Goal: Information Seeking & Learning: Learn about a topic

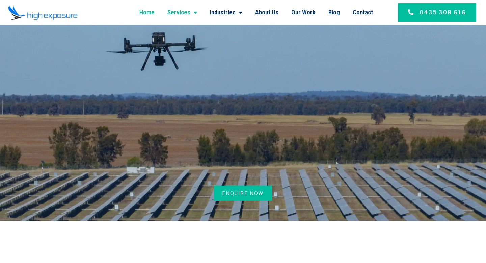
click at [193, 14] on link "Services" at bounding box center [183, 13] width 30 height 18
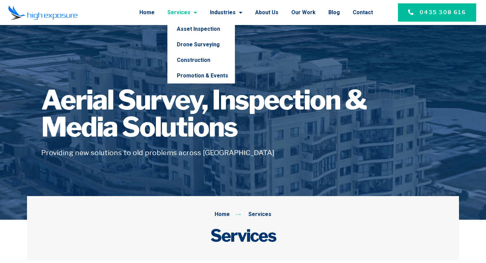
click at [197, 10] on span "Menu" at bounding box center [194, 12] width 7 height 12
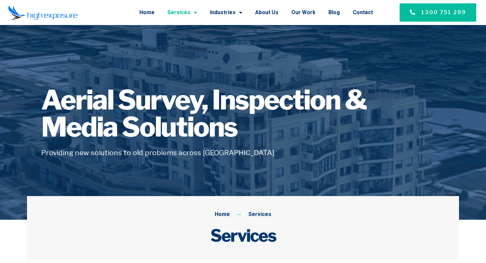
scroll to position [3, 0]
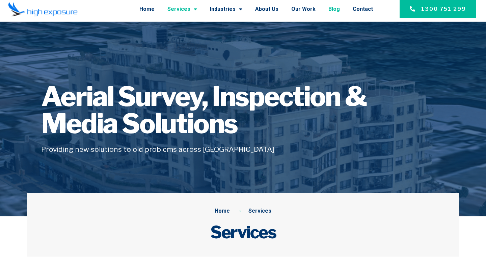
click at [332, 8] on link "Blog" at bounding box center [334, 9] width 11 height 18
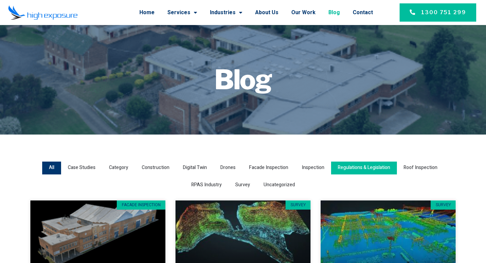
click at [375, 169] on span "Regulations & Legislation" at bounding box center [364, 167] width 52 height 9
click at [0, 0] on input "Regulations & Legislation" at bounding box center [0, 0] width 0 height 0
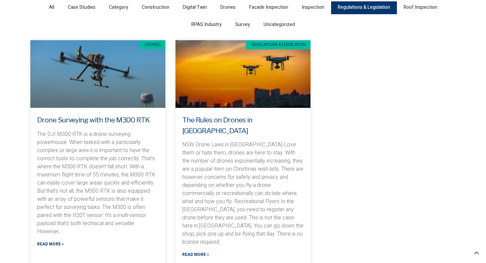
scroll to position [154, 0]
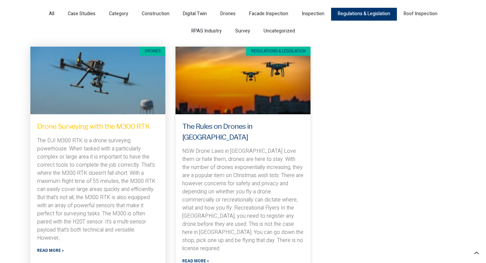
click at [98, 122] on link "Drone Surveying with the M300 RTK" at bounding box center [93, 126] width 112 height 8
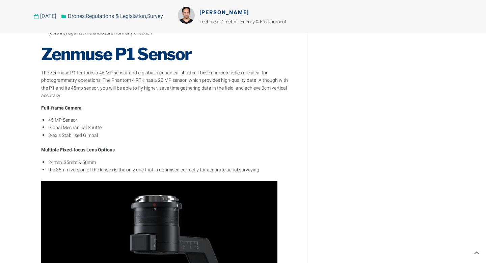
scroll to position [697, 0]
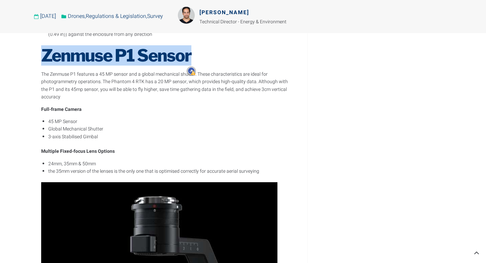
drag, startPoint x: 192, startPoint y: 59, endPoint x: 34, endPoint y: 59, distance: 157.8
copy h2 "Zenmuse P1 Sensor"
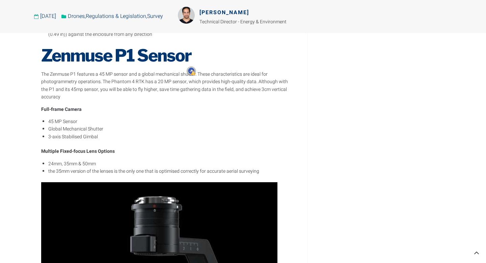
click at [127, 125] on li "Global Mechanical Shutter" at bounding box center [170, 128] width 245 height 7
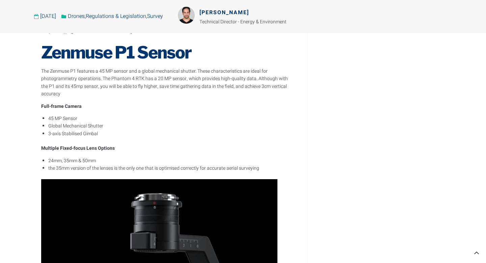
scroll to position [701, 0]
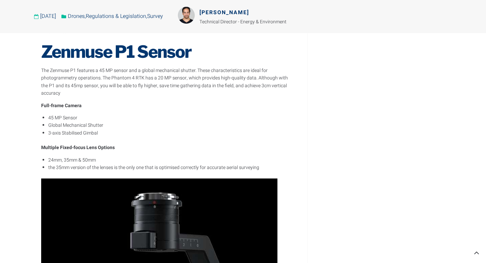
click at [112, 69] on p "The Zenmuse P1 features a 45 MP sensor and a global mechanical shutter. These c…" at bounding box center [167, 82] width 252 height 30
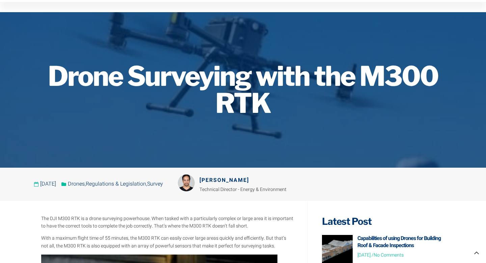
scroll to position [0, 0]
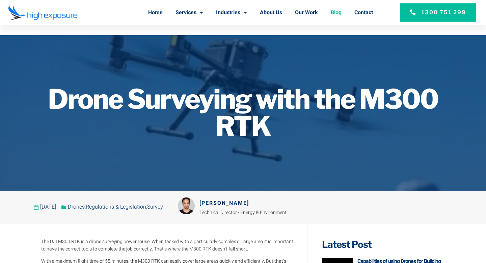
click at [333, 10] on link "Blog" at bounding box center [336, 13] width 11 height 18
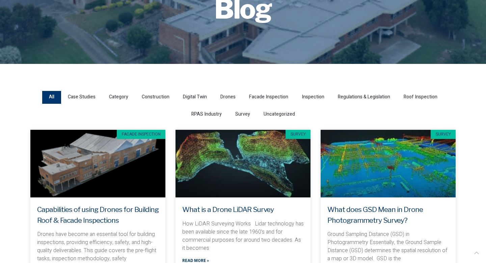
scroll to position [72, 0]
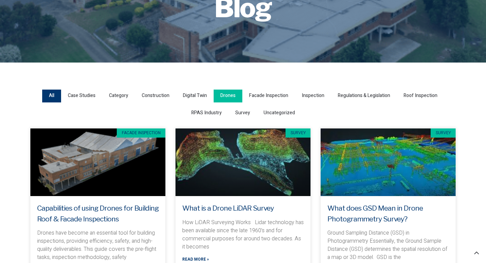
click at [234, 92] on span "Drones" at bounding box center [228, 95] width 15 height 9
click at [0, 0] on input "Drones" at bounding box center [0, 0] width 0 height 0
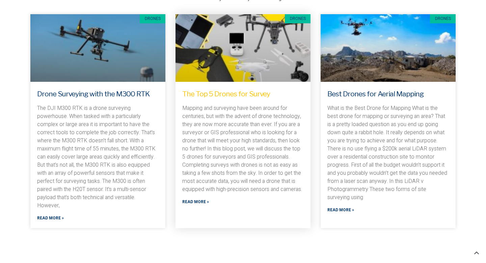
scroll to position [186, 0]
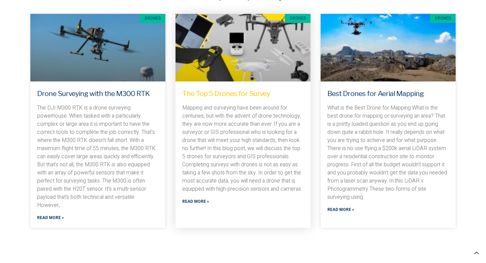
click at [225, 90] on link "The Top 5 Drones for Survey" at bounding box center [226, 93] width 88 height 8
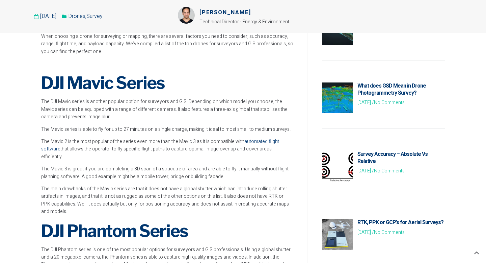
scroll to position [296, 0]
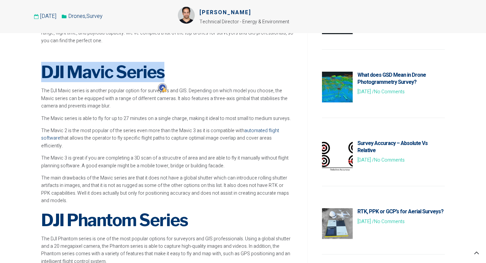
drag, startPoint x: 170, startPoint y: 73, endPoint x: 0, endPoint y: 73, distance: 170.3
copy strong "DJI Mavic Series"
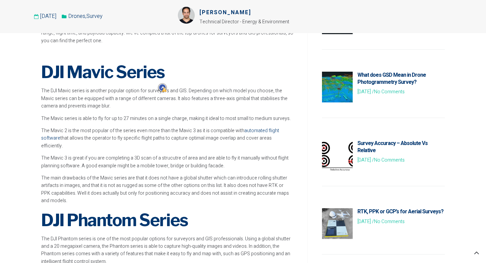
click at [163, 194] on p "The main drawbacks of the Mavic series are that it does not have a global shutt…" at bounding box center [167, 189] width 252 height 30
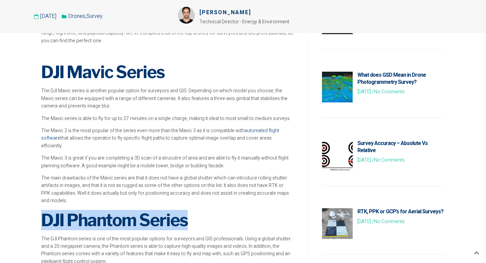
drag, startPoint x: 198, startPoint y: 211, endPoint x: 0, endPoint y: 209, distance: 197.6
copy strong "DJI Phantom Series"
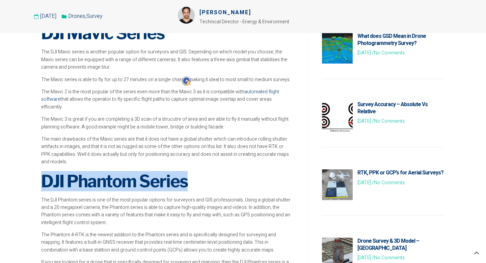
scroll to position [485, 0]
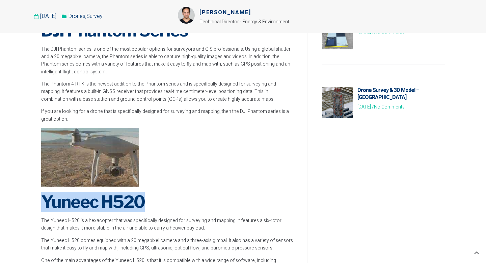
drag, startPoint x: 150, startPoint y: 198, endPoint x: 0, endPoint y: 188, distance: 150.6
click at [0, 188] on section "Mapping and surveying have been around for centuries, but with the advent of dr…" at bounding box center [243, 222] width 486 height 1020
copy strong "Yuneec H520"
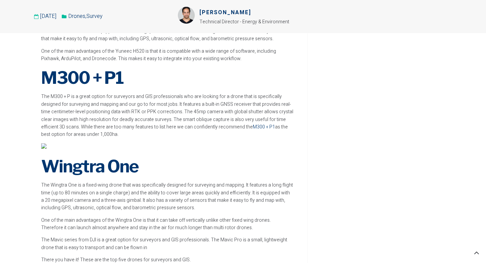
scroll to position [684, 0]
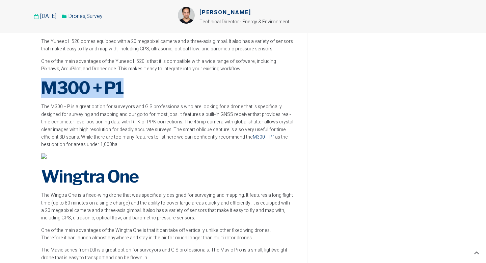
drag, startPoint x: 122, startPoint y: 81, endPoint x: 0, endPoint y: 81, distance: 121.9
click at [0, 81] on section "Mapping and surveying have been around for centuries, but with the advent of dr…" at bounding box center [243, 23] width 486 height 1020
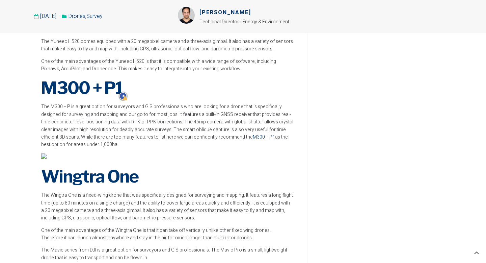
click at [136, 166] on strong "Wingtra One" at bounding box center [89, 176] width 97 height 20
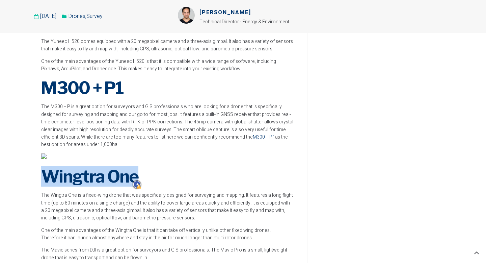
drag, startPoint x: 139, startPoint y: 166, endPoint x: 0, endPoint y: 166, distance: 138.8
click at [0, 166] on section "Mapping and surveying have been around for centuries, but with the advent of dr…" at bounding box center [243, 23] width 486 height 1020
copy strong "Wingtra One"
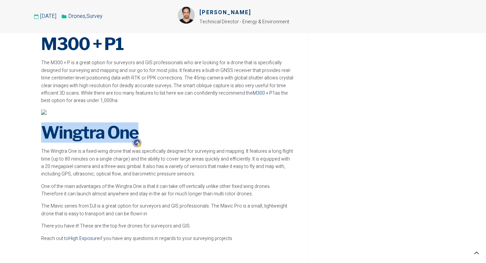
scroll to position [724, 0]
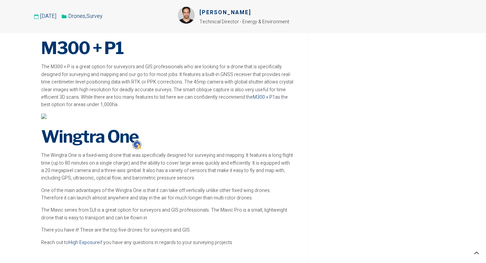
click at [238, 114] on p at bounding box center [167, 118] width 252 height 8
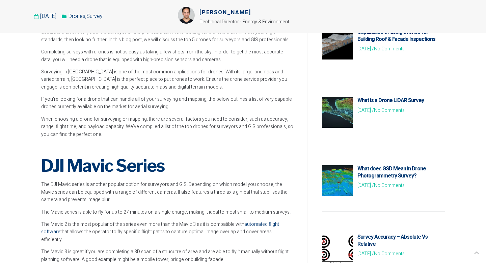
scroll to position [204, 0]
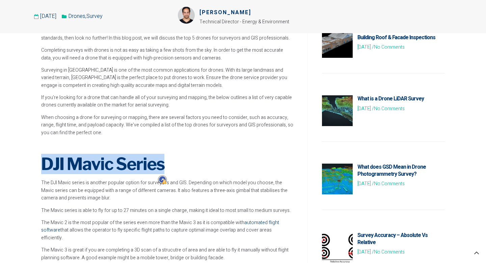
drag, startPoint x: 162, startPoint y: 162, endPoint x: 17, endPoint y: 160, distance: 145.9
copy strong "DJI Mavic Series"
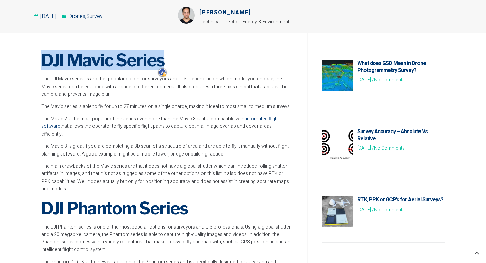
scroll to position [366, 0]
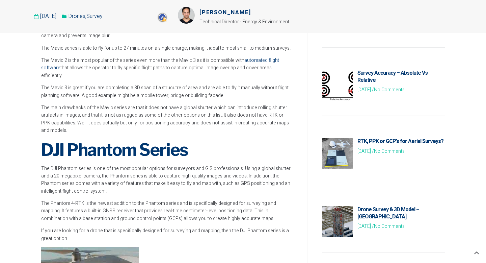
click at [175, 140] on strong "DJI Phantom Series" at bounding box center [114, 150] width 147 height 20
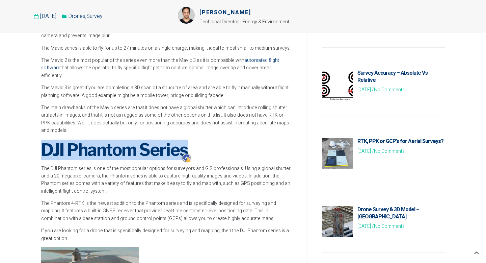
drag, startPoint x: 190, startPoint y: 141, endPoint x: 39, endPoint y: 136, distance: 151.4
copy strong "DJI Phantom Series"
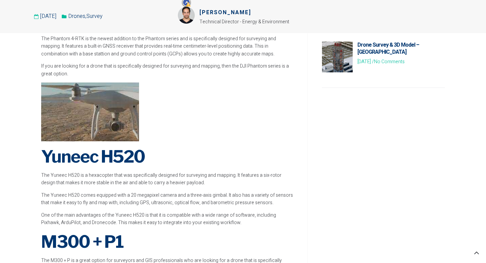
scroll to position [543, 0]
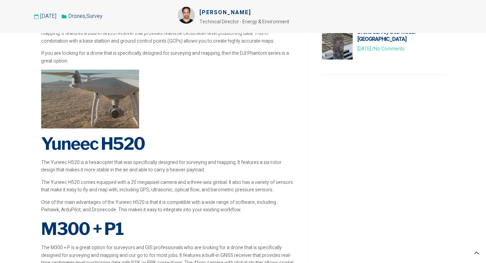
click at [142, 136] on strong "Yuneec H520" at bounding box center [93, 143] width 104 height 20
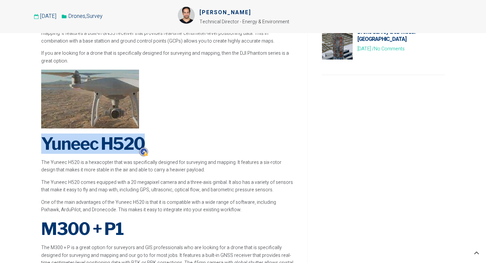
drag, startPoint x: 147, startPoint y: 135, endPoint x: 4, endPoint y: 134, distance: 142.2
click at [4, 134] on section "Mapping and surveying have been around for centuries, but with the advent of dr…" at bounding box center [243, 163] width 486 height 1020
copy strong "Yuneec H520"
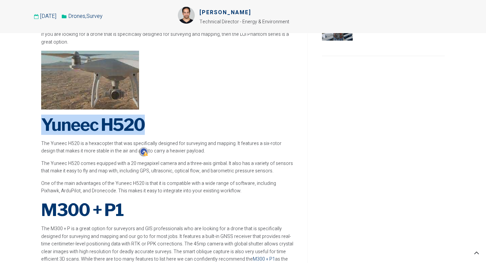
scroll to position [605, 0]
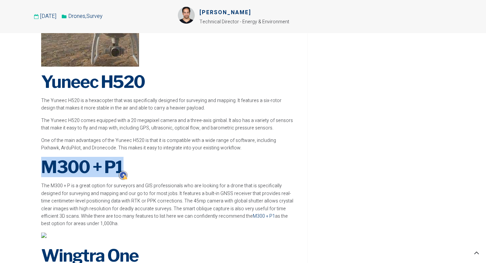
drag, startPoint x: 123, startPoint y: 164, endPoint x: 9, endPoint y: 164, distance: 113.8
click at [9, 164] on section "Mapping and surveying have been around for centuries, but with the advent of dr…" at bounding box center [243, 102] width 486 height 1020
copy strong "M300 + P1"
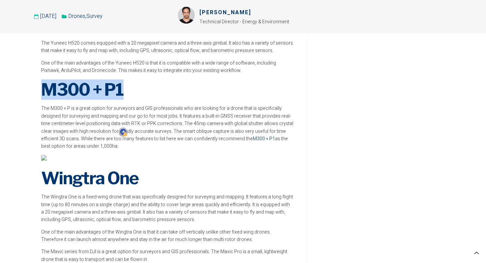
scroll to position [706, 0]
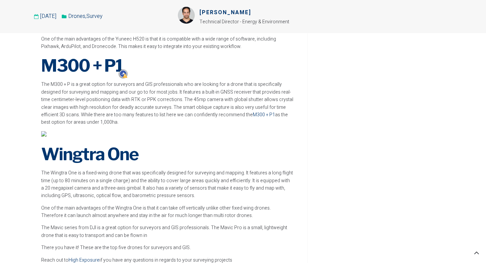
click at [149, 152] on h2 "Wingtra One" at bounding box center [167, 154] width 252 height 20
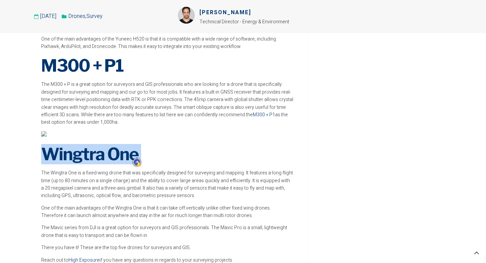
drag, startPoint x: 149, startPoint y: 152, endPoint x: 29, endPoint y: 149, distance: 120.0
copy div "Wingtra One"
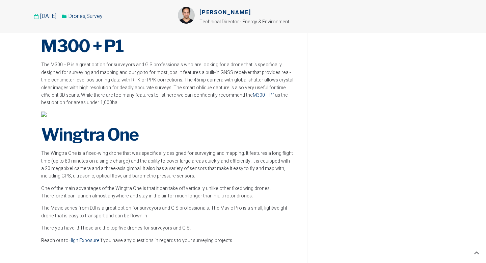
scroll to position [726, 0]
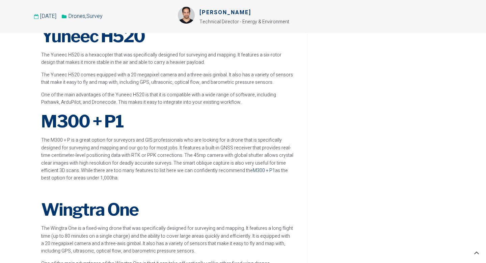
scroll to position [648, 0]
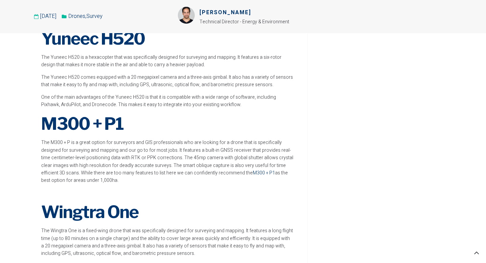
click at [41, 194] on img at bounding box center [41, 194] width 0 height 0
click at [43, 189] on img at bounding box center [43, 191] width 5 height 5
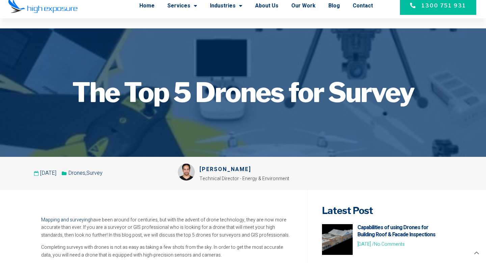
scroll to position [0, 0]
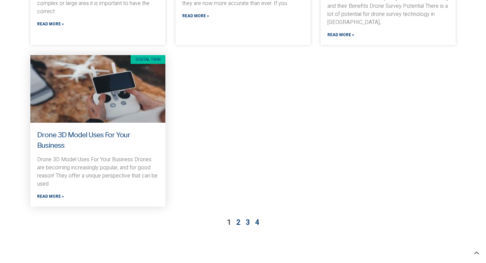
scroll to position [620, 0]
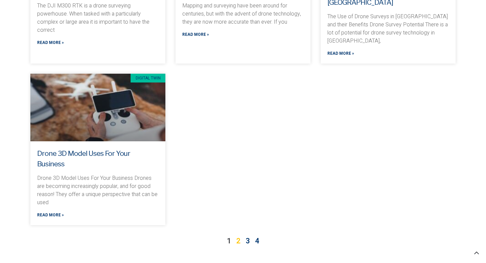
click at [236, 235] on link "Page 2" at bounding box center [238, 240] width 4 height 11
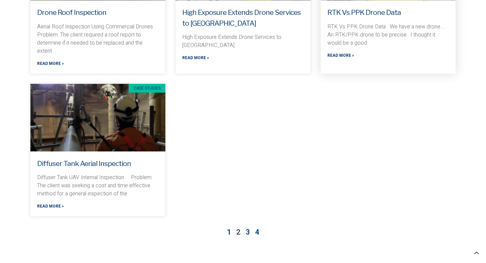
scroll to position [615, 0]
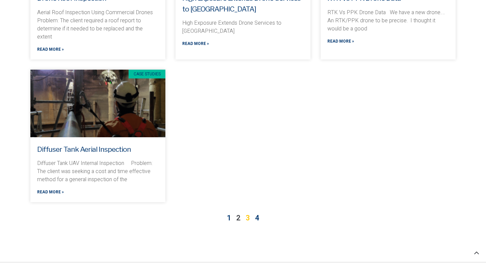
click at [248, 212] on link "Page 3" at bounding box center [248, 217] width 4 height 11
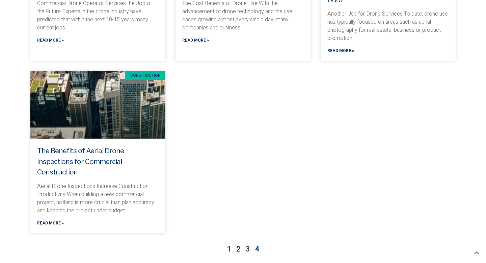
scroll to position [681, 0]
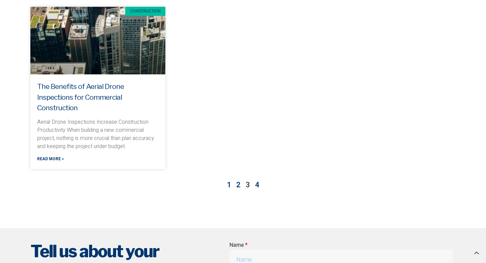
click at [248, 179] on span "Page 3" at bounding box center [248, 184] width 4 height 11
click at [258, 179] on link "Page 4" at bounding box center [257, 184] width 4 height 11
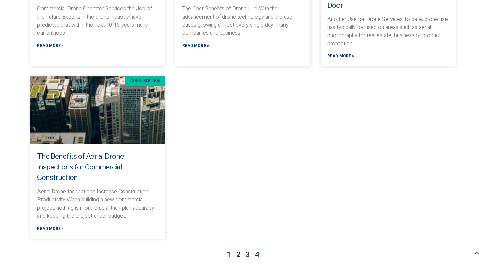
scroll to position [469, 0]
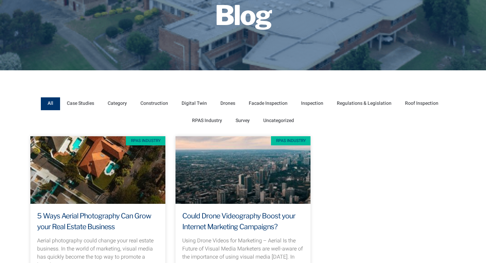
scroll to position [132, 0]
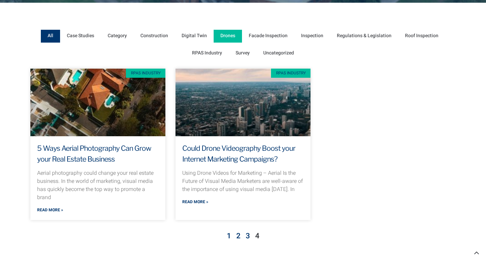
click at [228, 35] on span "Drones" at bounding box center [228, 35] width 15 height 9
click at [0, 0] on input "Drones" at bounding box center [0, 0] width 0 height 0
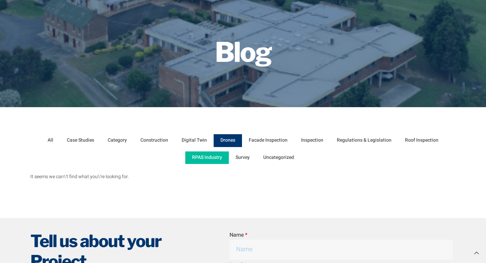
scroll to position [0, 0]
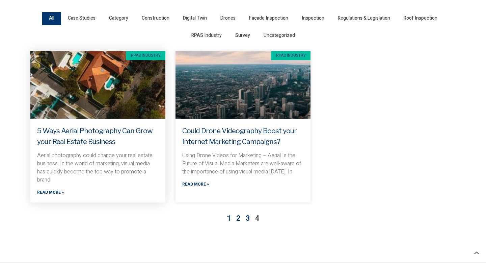
scroll to position [157, 0]
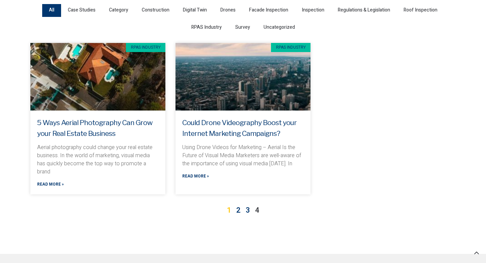
click at [228, 212] on link "Page 1" at bounding box center [229, 210] width 4 height 11
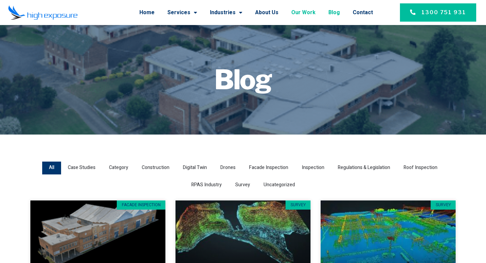
click at [306, 10] on link "Our Work" at bounding box center [304, 13] width 24 height 18
click at [272, 10] on link "About Us" at bounding box center [266, 13] width 23 height 18
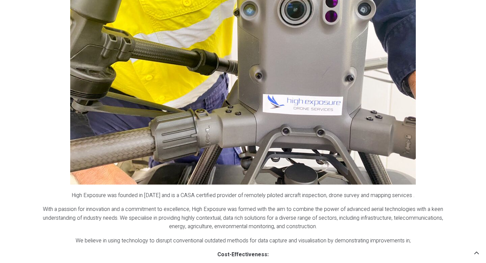
scroll to position [686, 0]
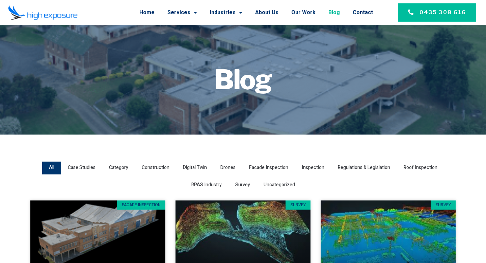
scroll to position [2, 0]
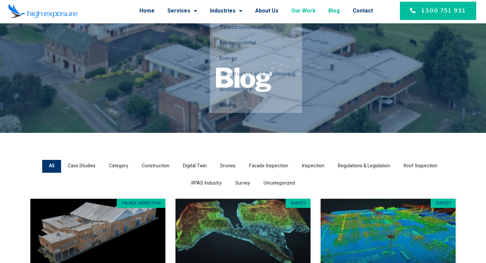
click at [300, 9] on link "Our Work" at bounding box center [304, 11] width 24 height 18
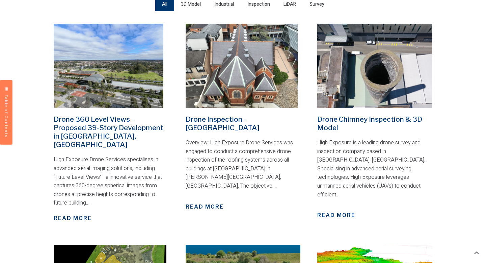
scroll to position [265, 0]
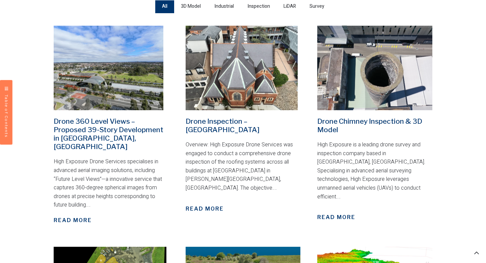
click at [124, 82] on img at bounding box center [109, 68] width 110 height 84
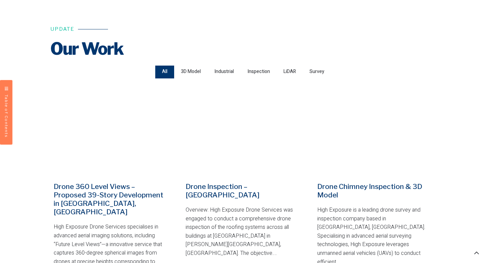
scroll to position [153, 0]
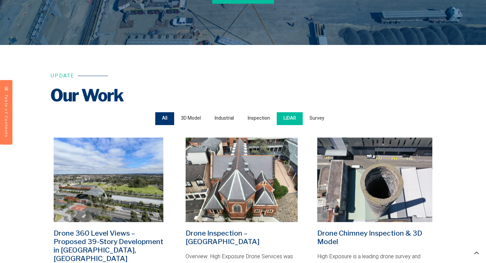
click at [290, 119] on span "LiDAR" at bounding box center [290, 118] width 12 height 9
click at [0, 0] on input "LiDAR" at bounding box center [0, 0] width 0 height 0
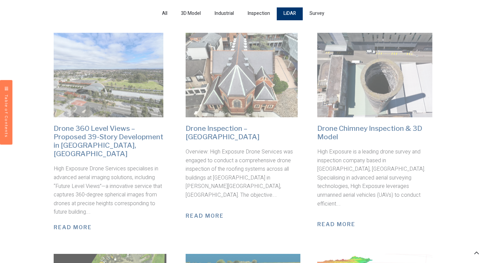
scroll to position [259, 0]
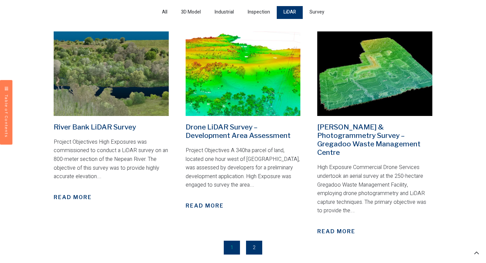
click at [134, 76] on img at bounding box center [111, 73] width 115 height 84
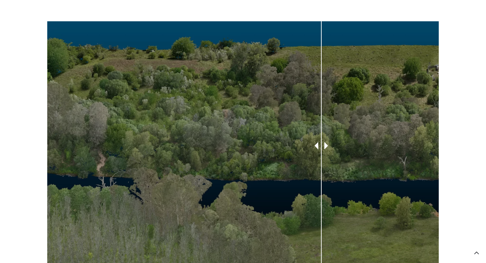
scroll to position [531, 0]
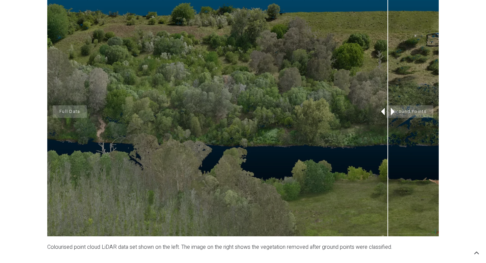
drag, startPoint x: 317, startPoint y: 113, endPoint x: 387, endPoint y: 87, distance: 74.4
click at [387, 86] on div at bounding box center [388, 111] width 17 height 249
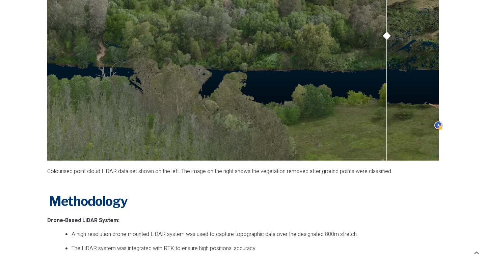
scroll to position [514, 0]
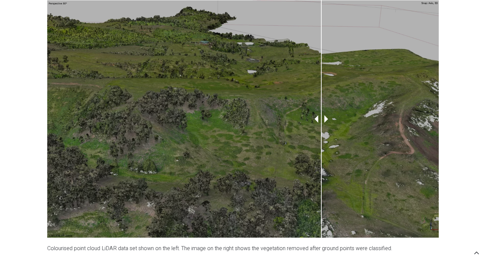
scroll to position [652, 0]
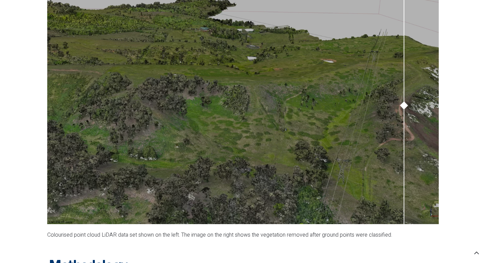
drag, startPoint x: 323, startPoint y: 106, endPoint x: 486, endPoint y: 79, distance: 165.7
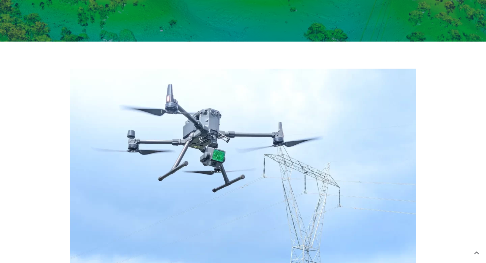
scroll to position [103, 0]
